Goal: Navigation & Orientation: Find specific page/section

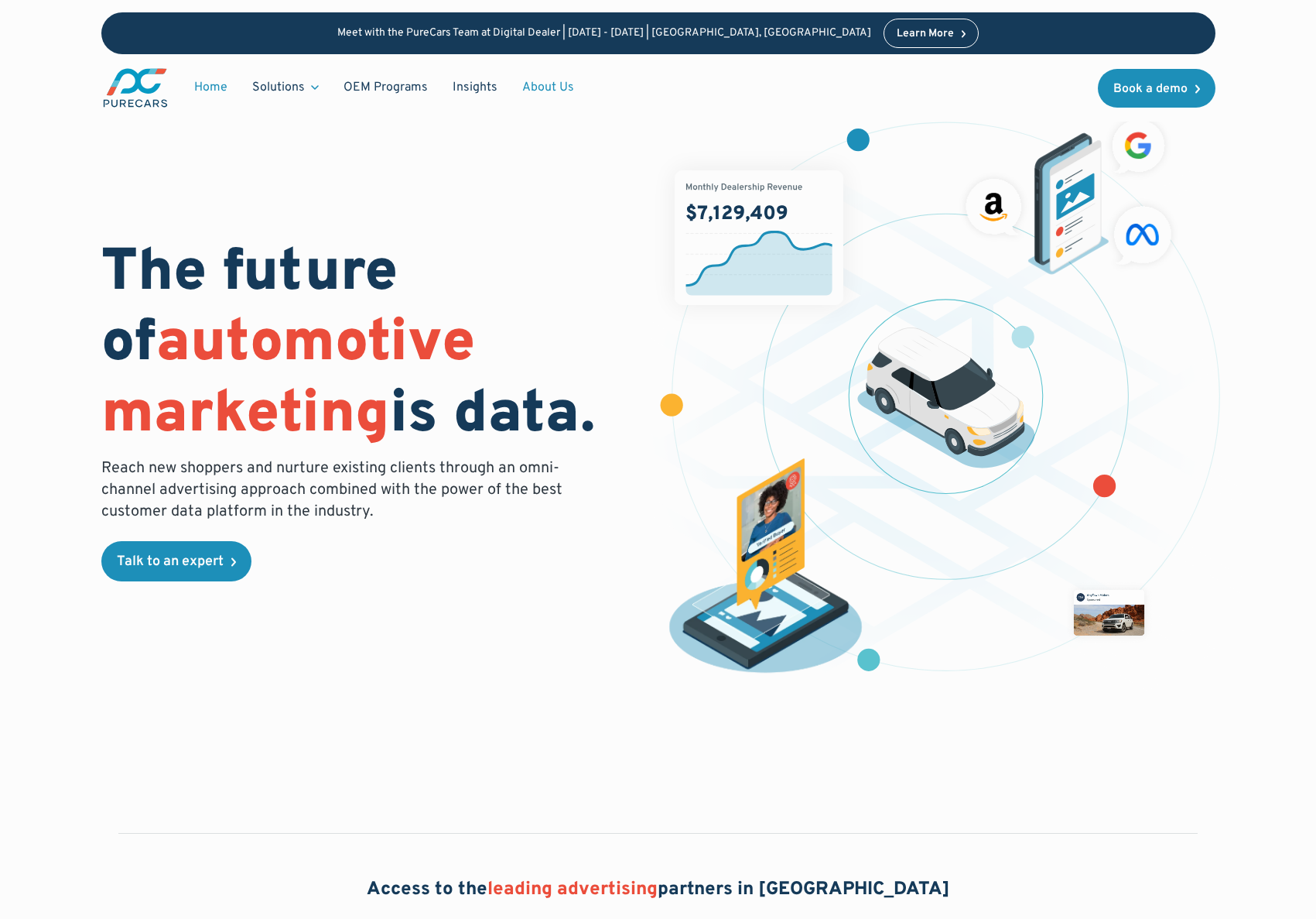
click at [558, 95] on link "About Us" at bounding box center [548, 87] width 77 height 30
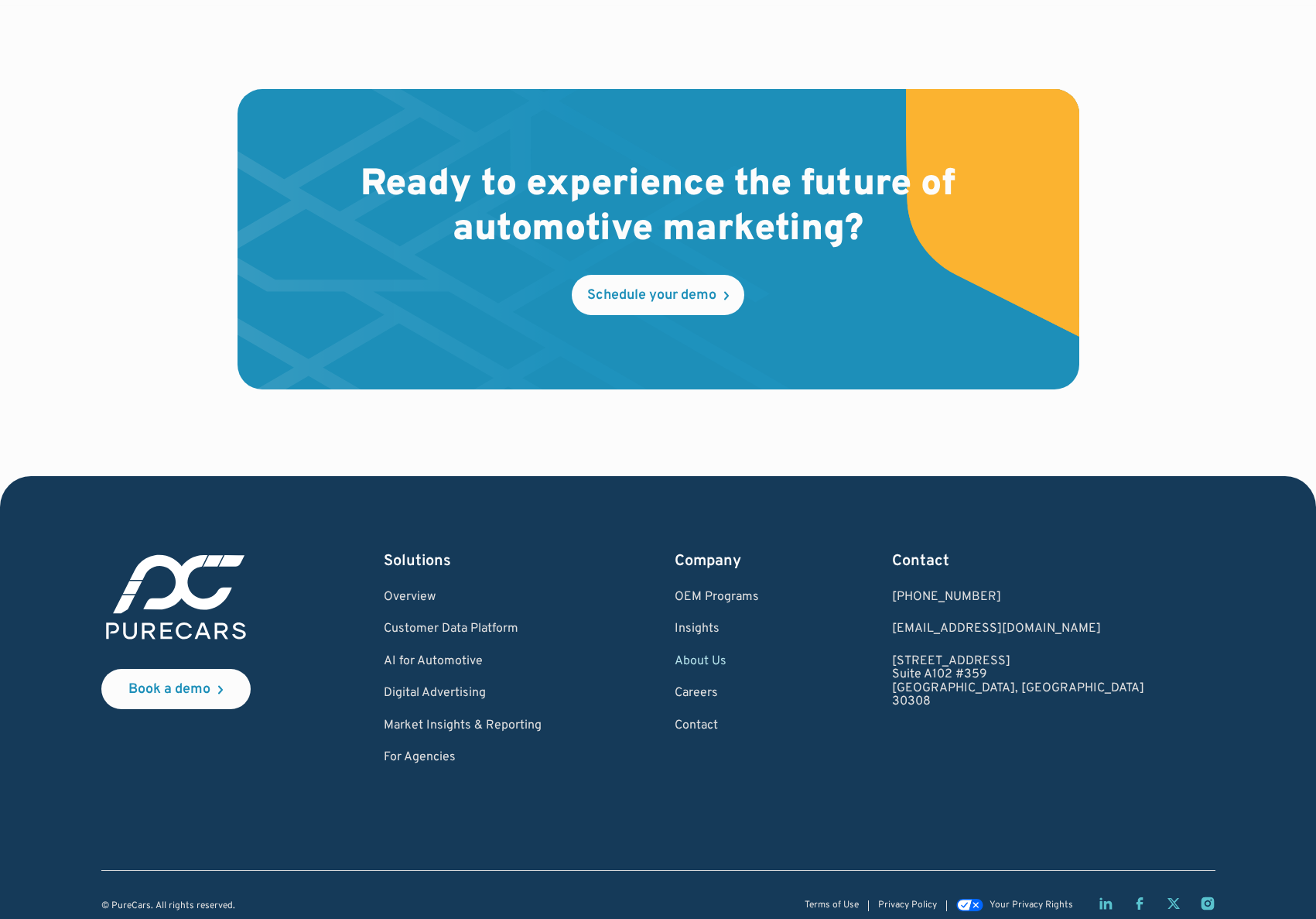
scroll to position [4357, 0]
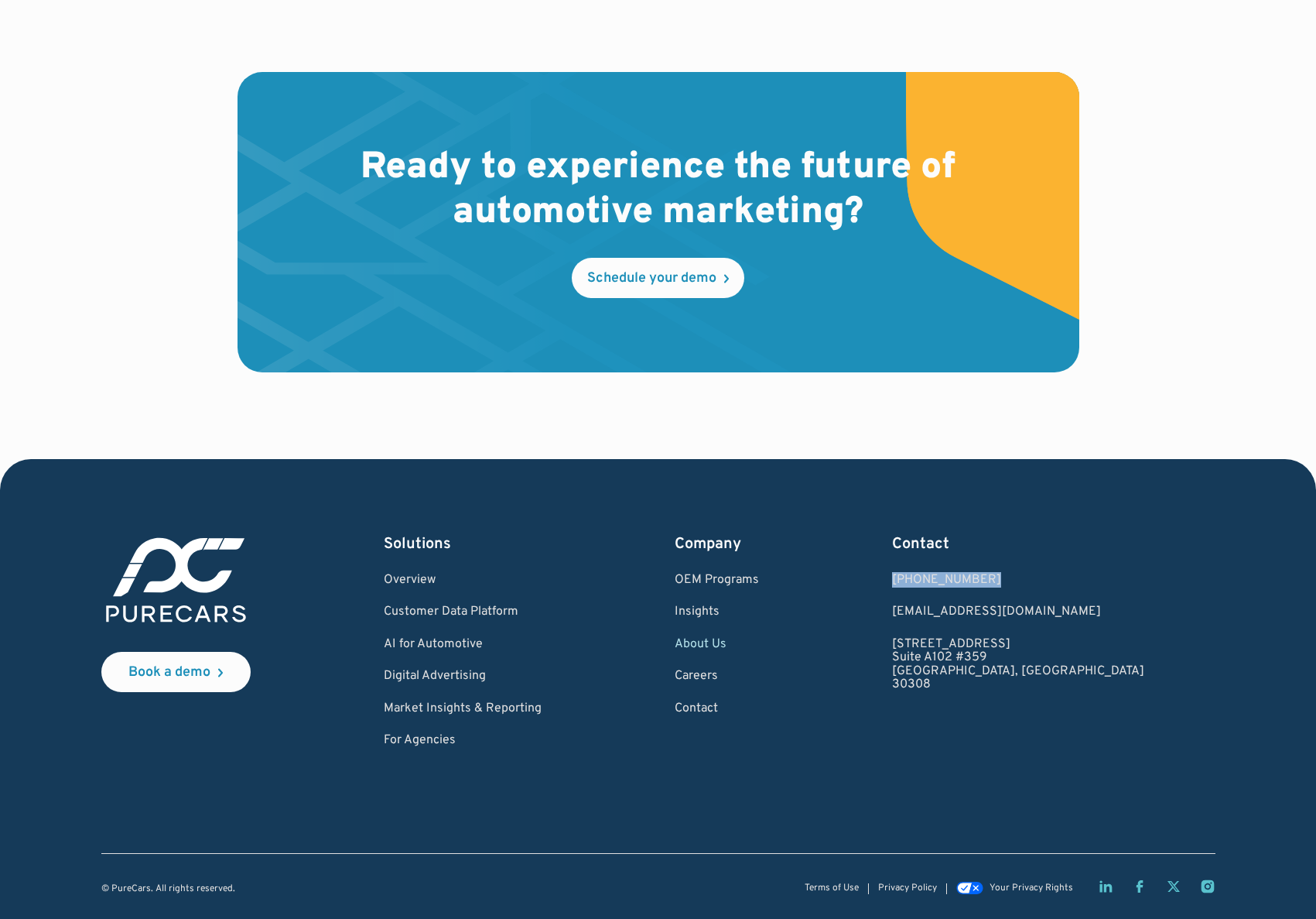
drag, startPoint x: 1084, startPoint y: 574, endPoint x: 979, endPoint y: 573, distance: 105.0
click at [979, 573] on div "Book a demo Solutions Overview Customer Data Platform AI for Automotive Digital…" at bounding box center [658, 641] width 1114 height 216
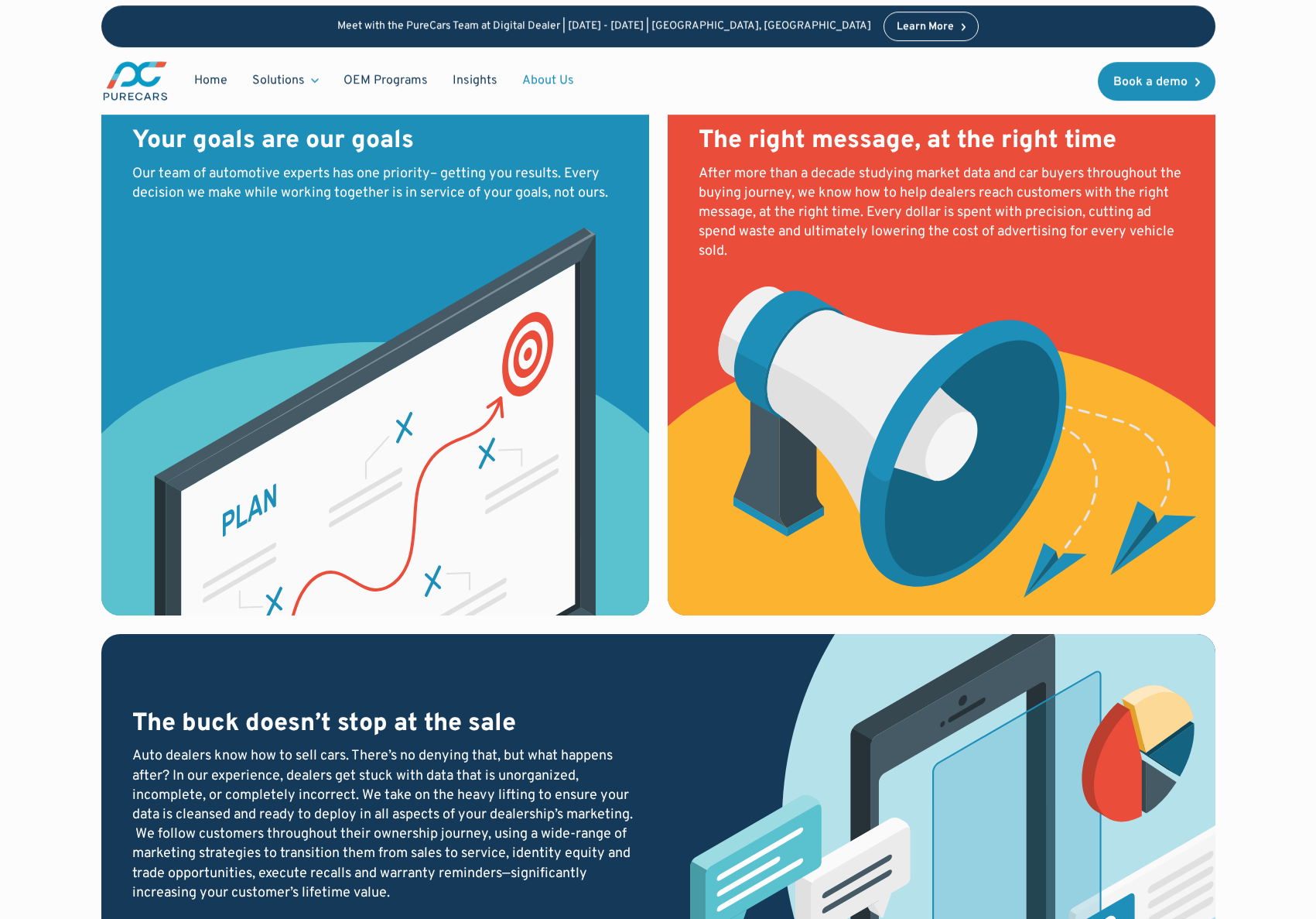
scroll to position [1749, 0]
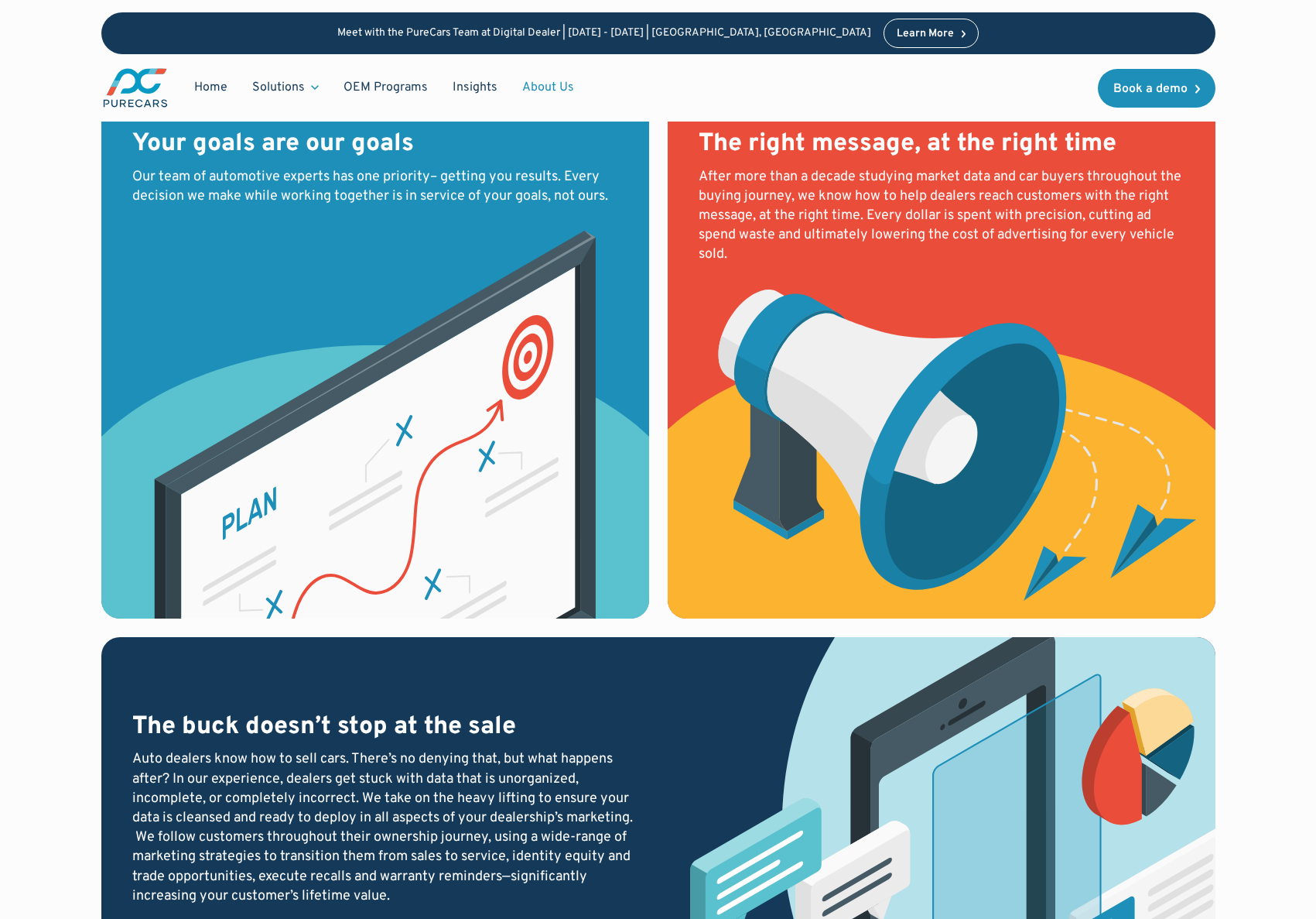
click at [123, 77] on img "main" at bounding box center [135, 87] width 68 height 42
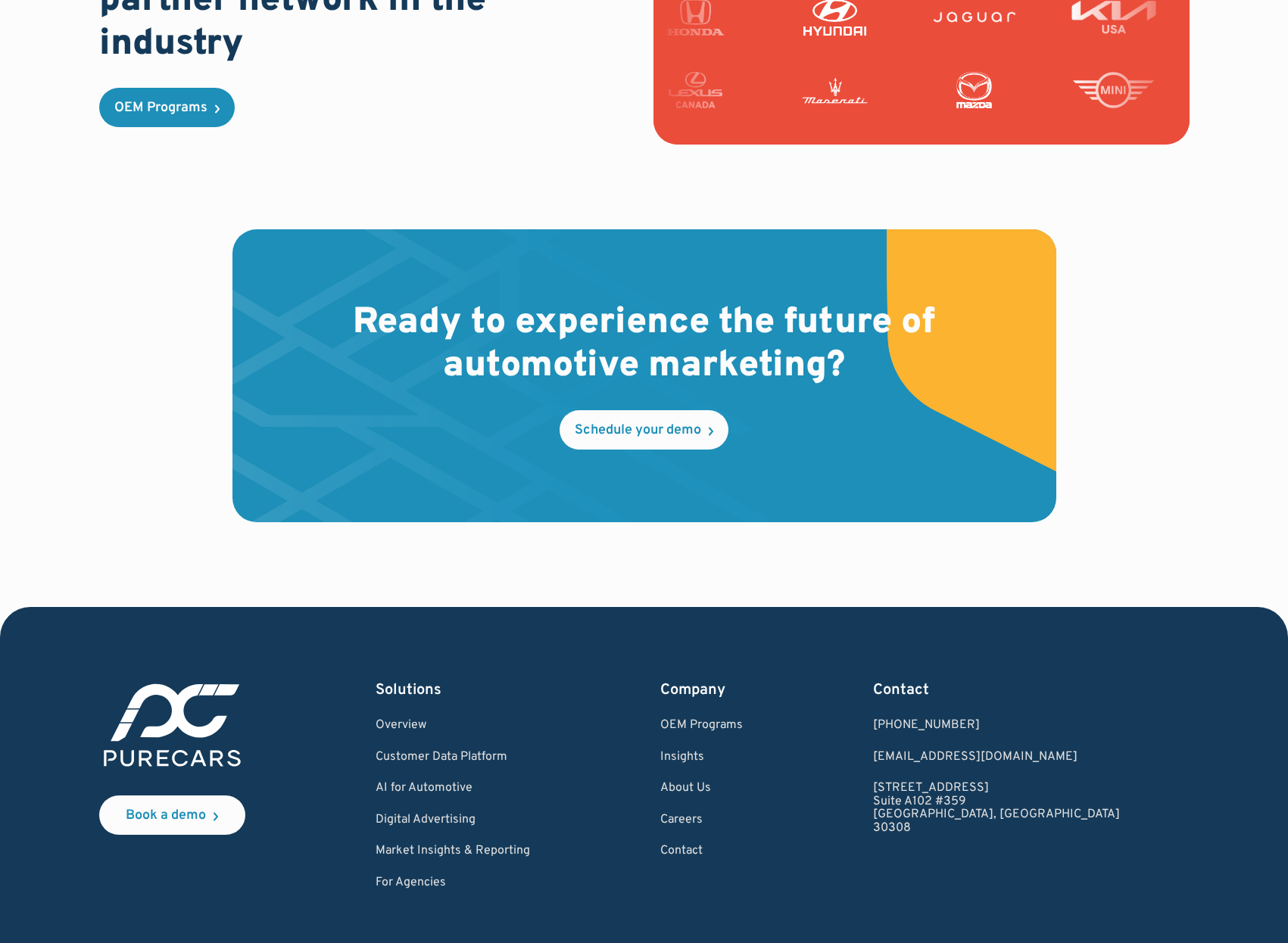
scroll to position [4325, 0]
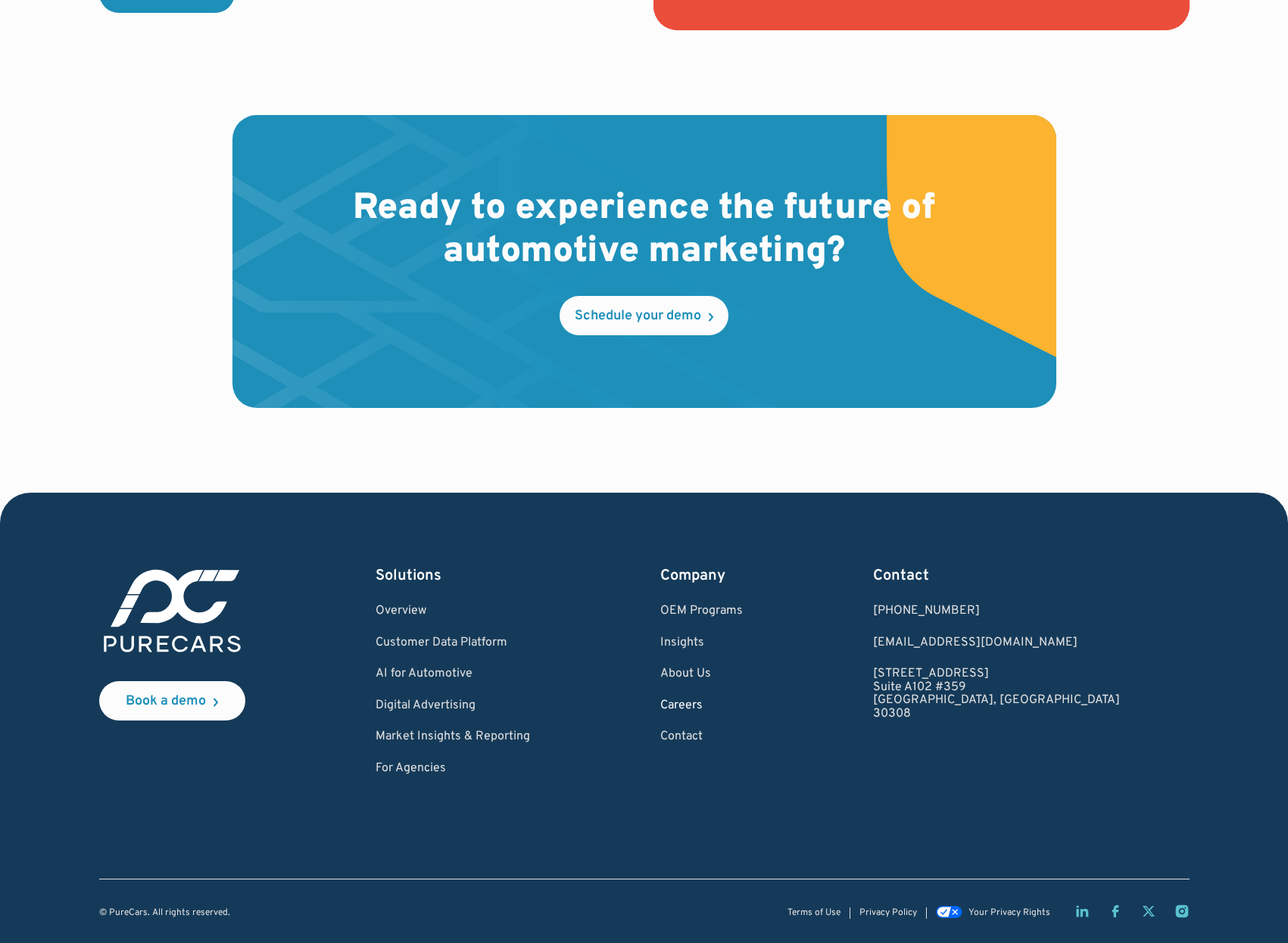
click at [741, 707] on link "Careers" at bounding box center [701, 706] width 82 height 14
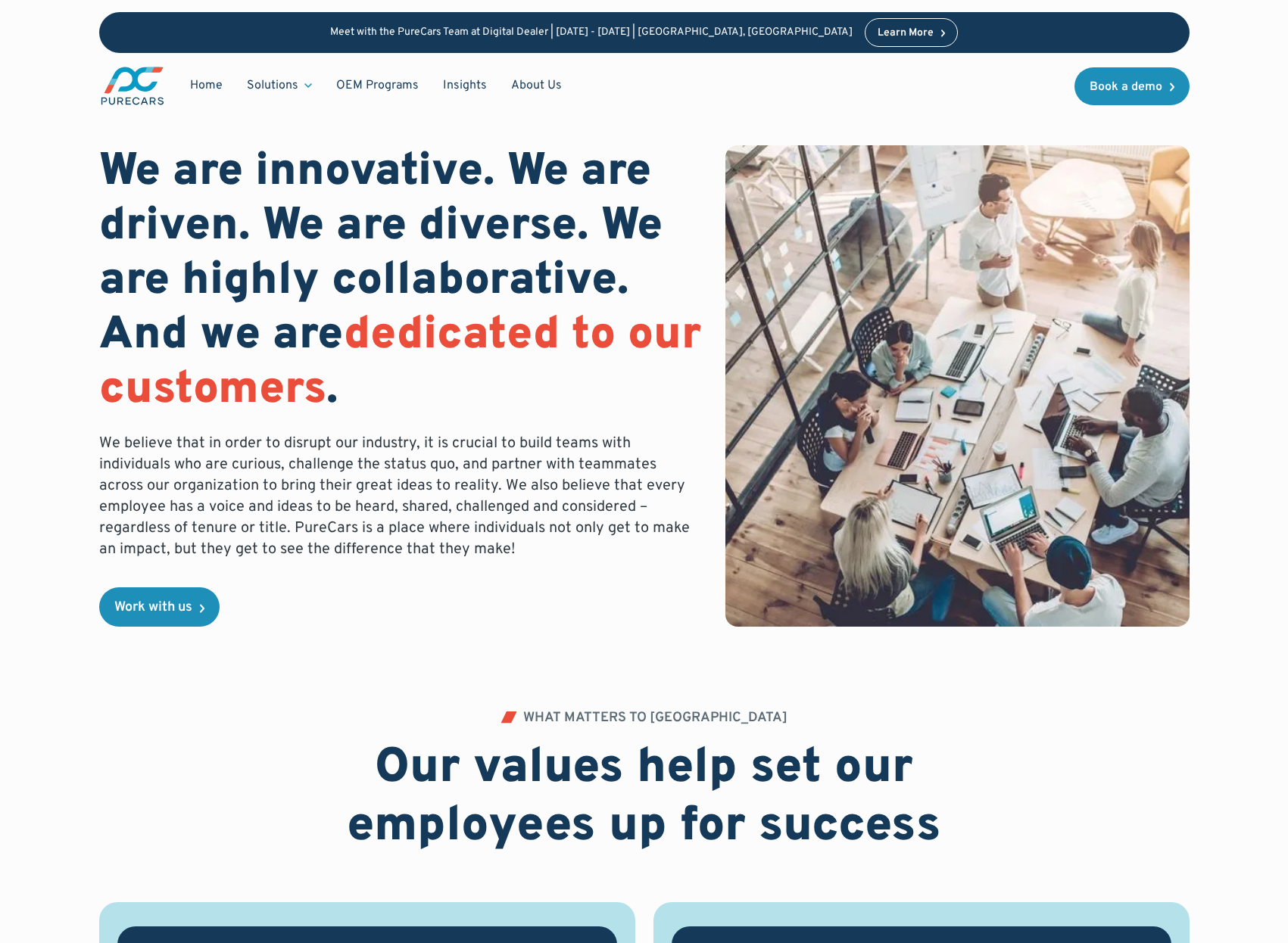
click at [231, 603] on div "We are innovative. We are driven. We are diverse. We are highly collaborative. …" at bounding box center [400, 386] width 603 height 482
click at [215, 602] on link "Work with us" at bounding box center [159, 607] width 120 height 39
